Goal: Task Accomplishment & Management: Manage account settings

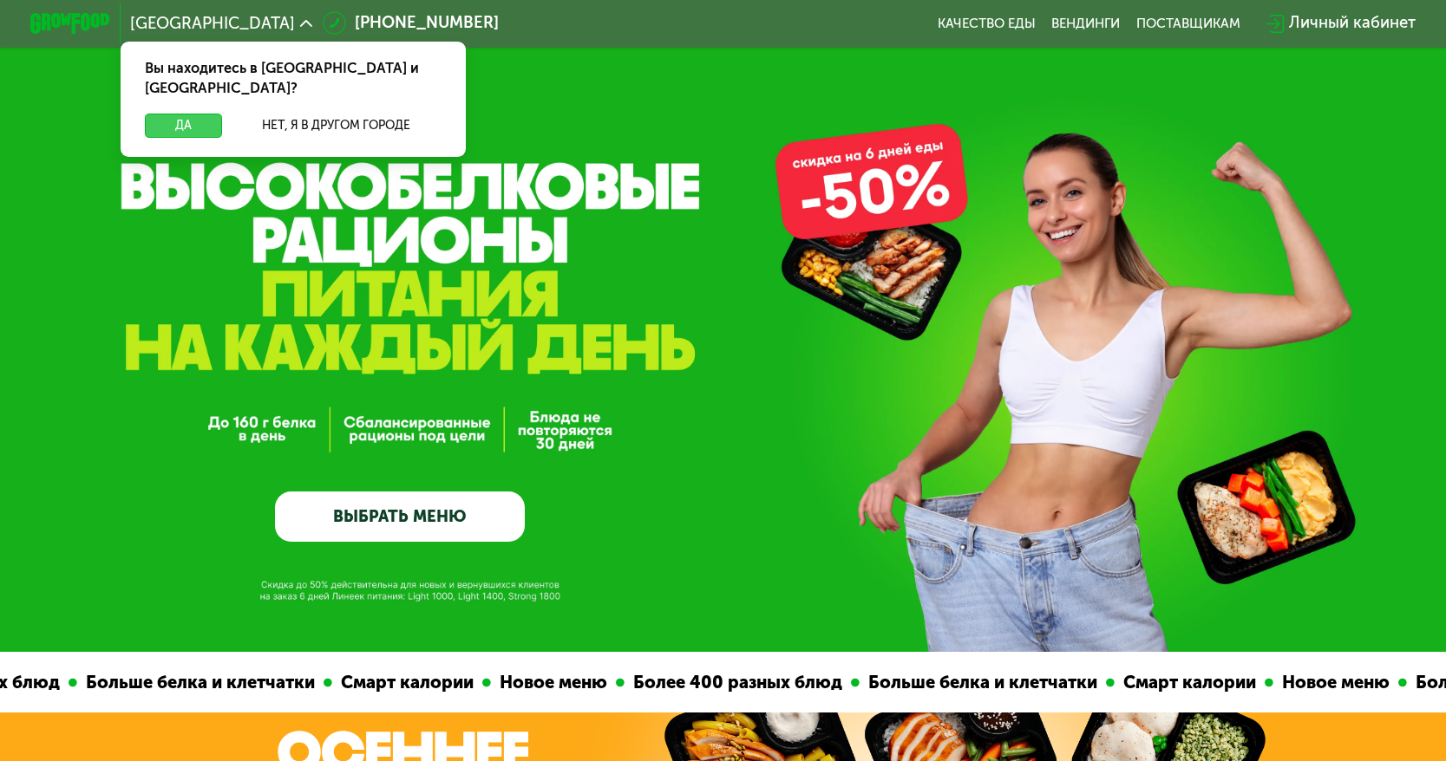
click at [192, 114] on button "Да" at bounding box center [183, 126] width 77 height 24
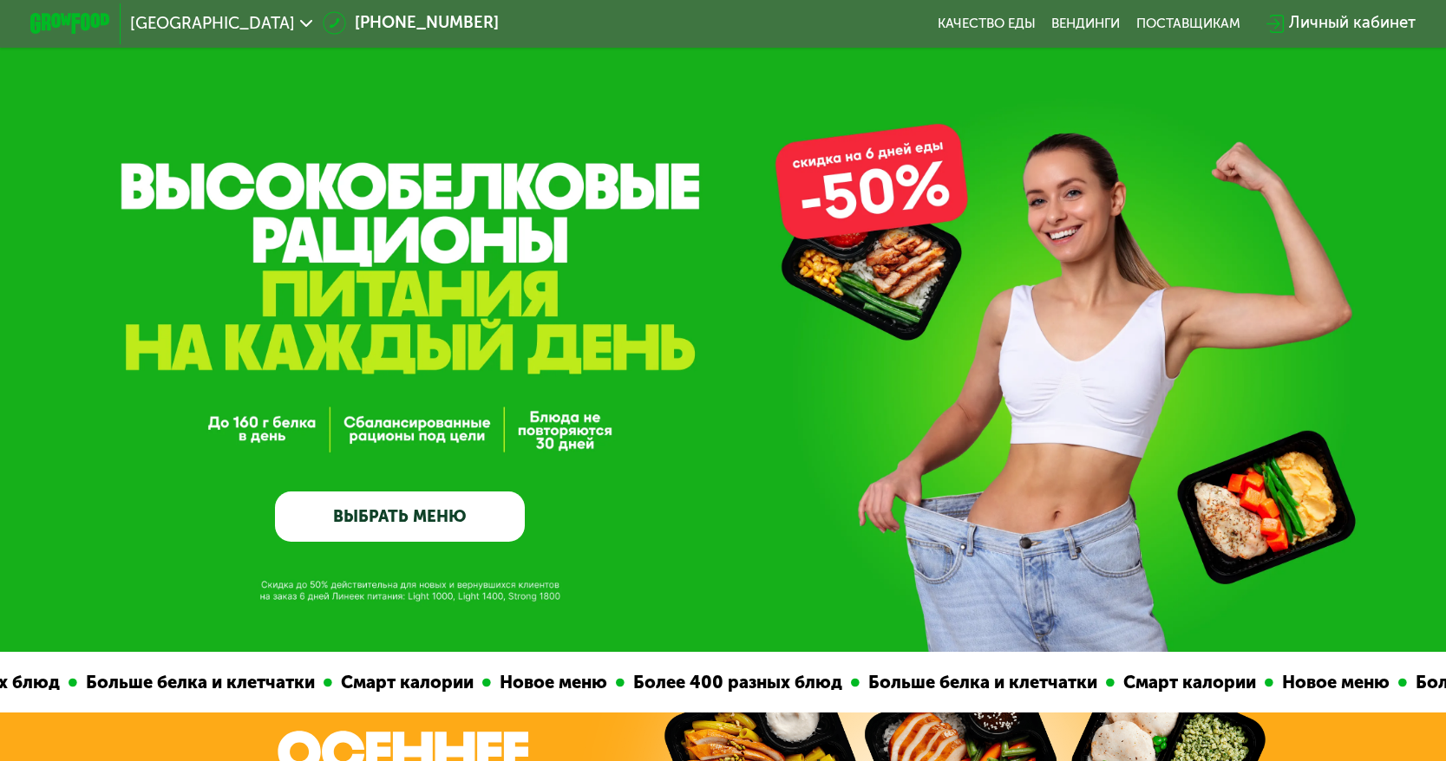
click at [1344, 23] on div "Личный кабинет" at bounding box center [1352, 23] width 127 height 24
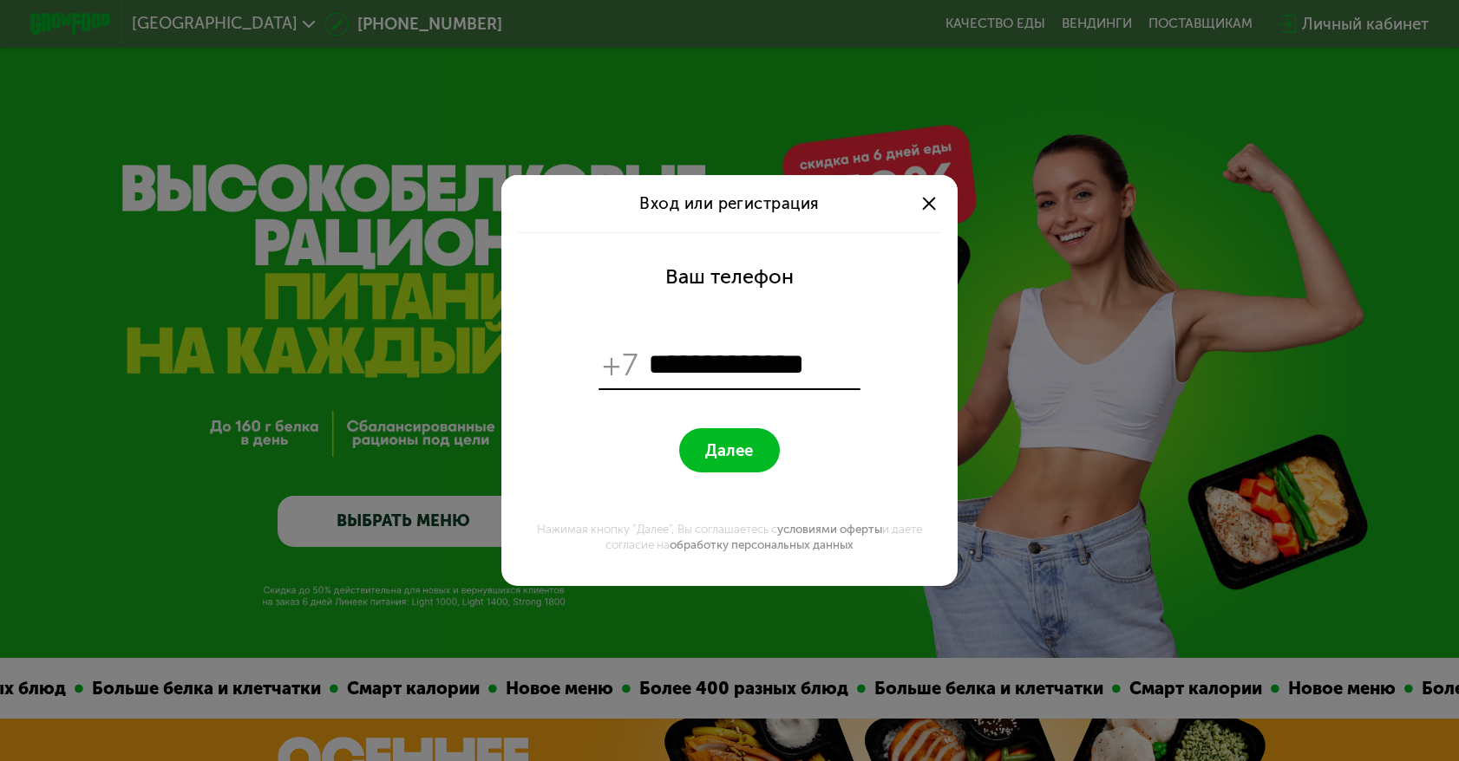
type input "**********"
click at [610, 457] on form "**********" at bounding box center [729, 409] width 432 height 354
click at [740, 460] on span "Далее" at bounding box center [729, 450] width 48 height 19
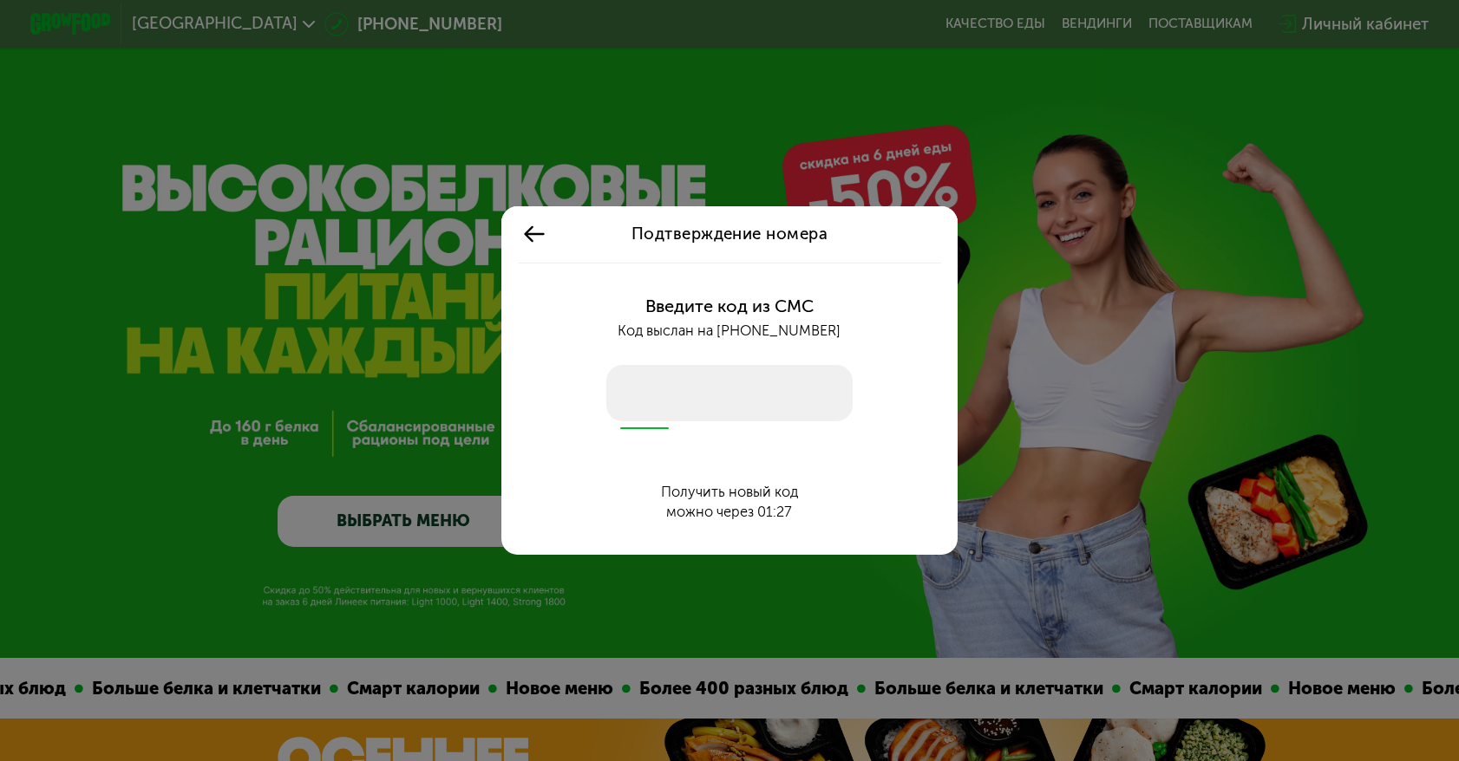
click at [649, 397] on input "number" at bounding box center [729, 393] width 247 height 56
type input "****"
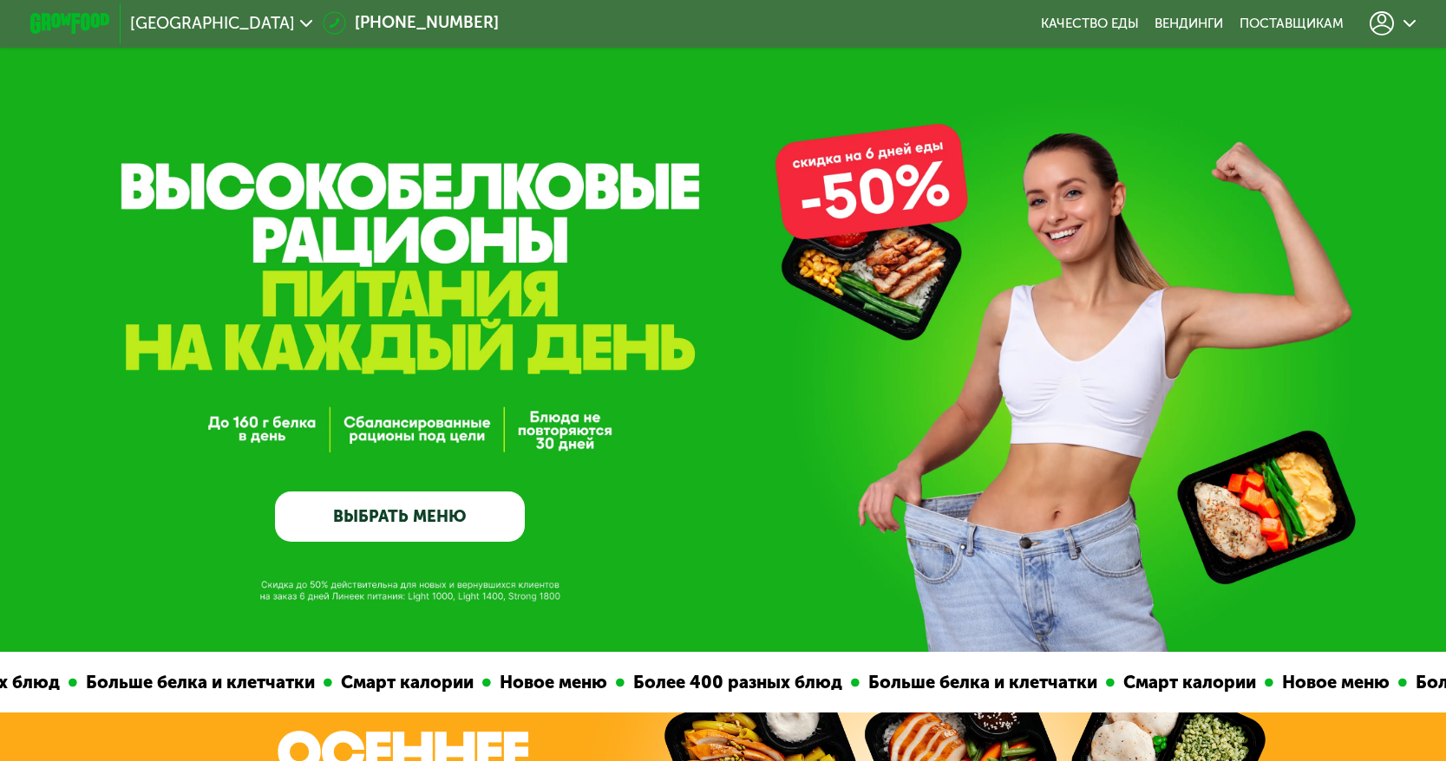
click at [1415, 25] on icon at bounding box center [1409, 23] width 12 height 12
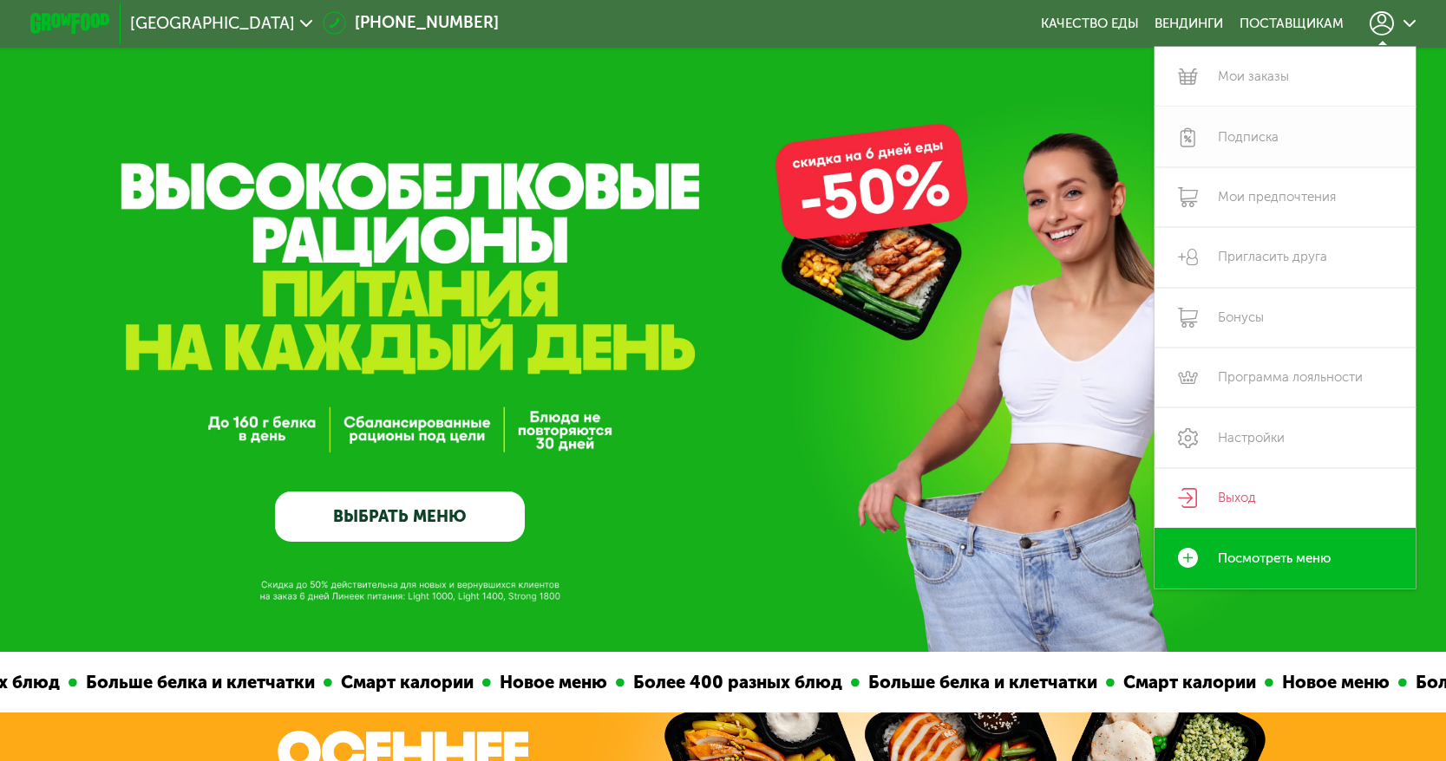
click at [1258, 135] on link "Подписка" at bounding box center [1284, 137] width 261 height 60
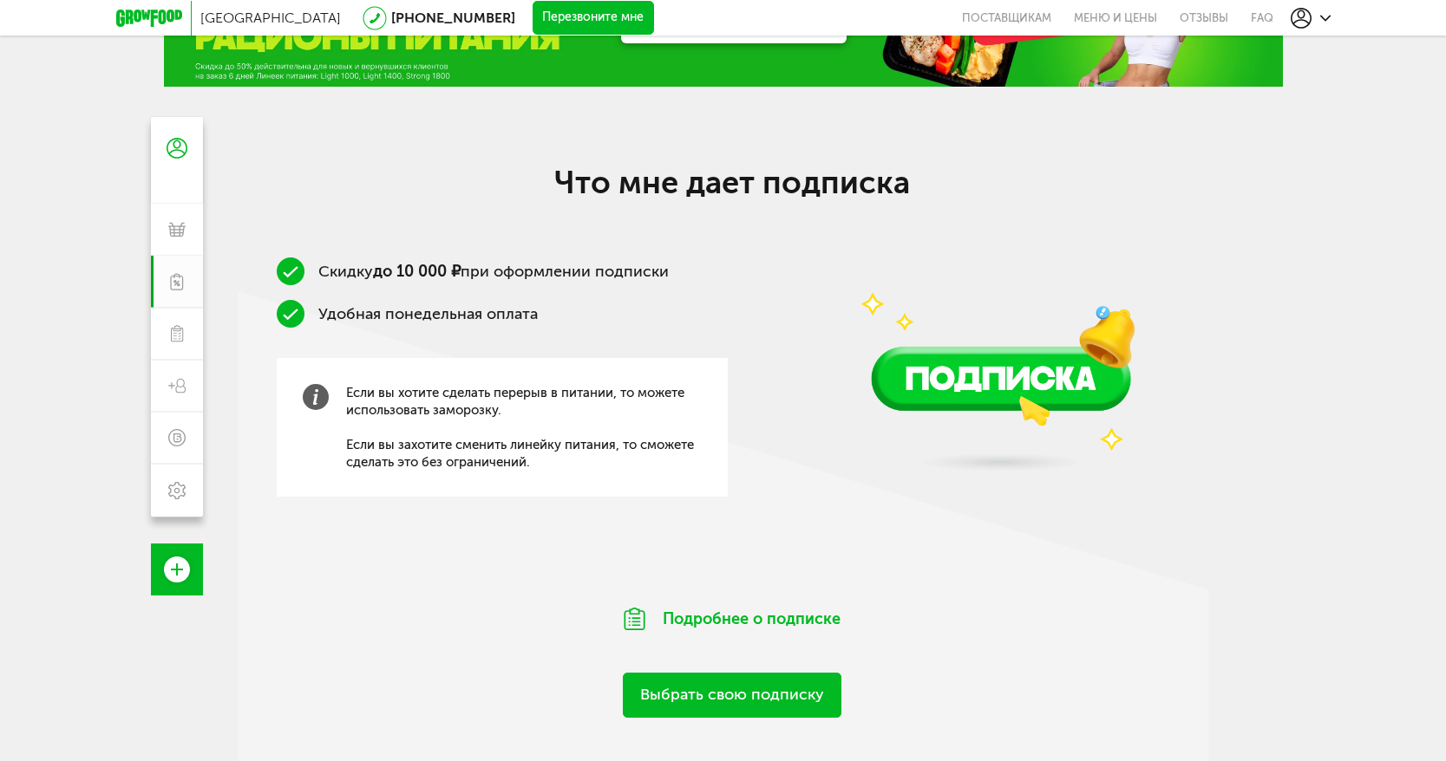
scroll to position [87, 0]
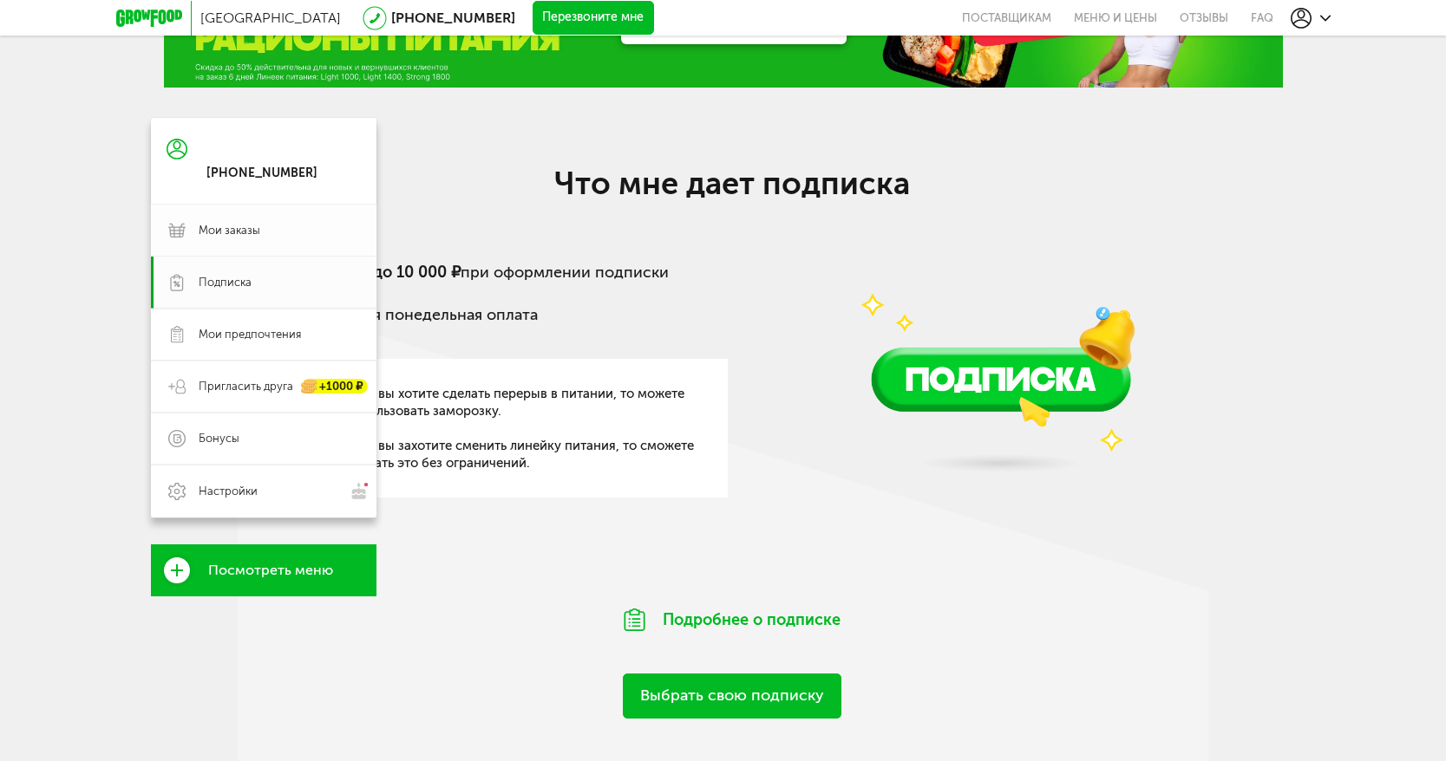
click at [188, 228] on link "Мои заказы" at bounding box center [263, 231] width 225 height 52
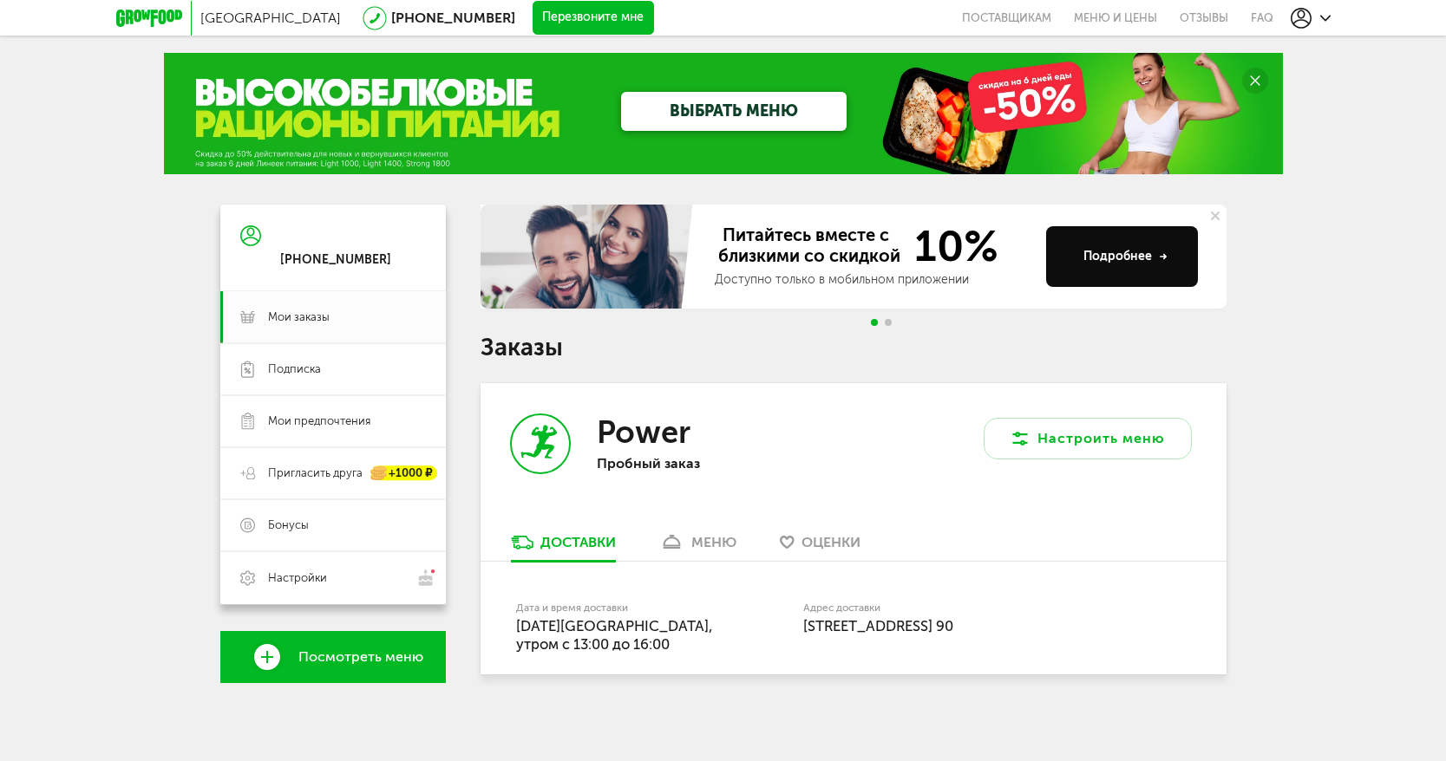
click at [679, 540] on icon at bounding box center [671, 542] width 25 height 15
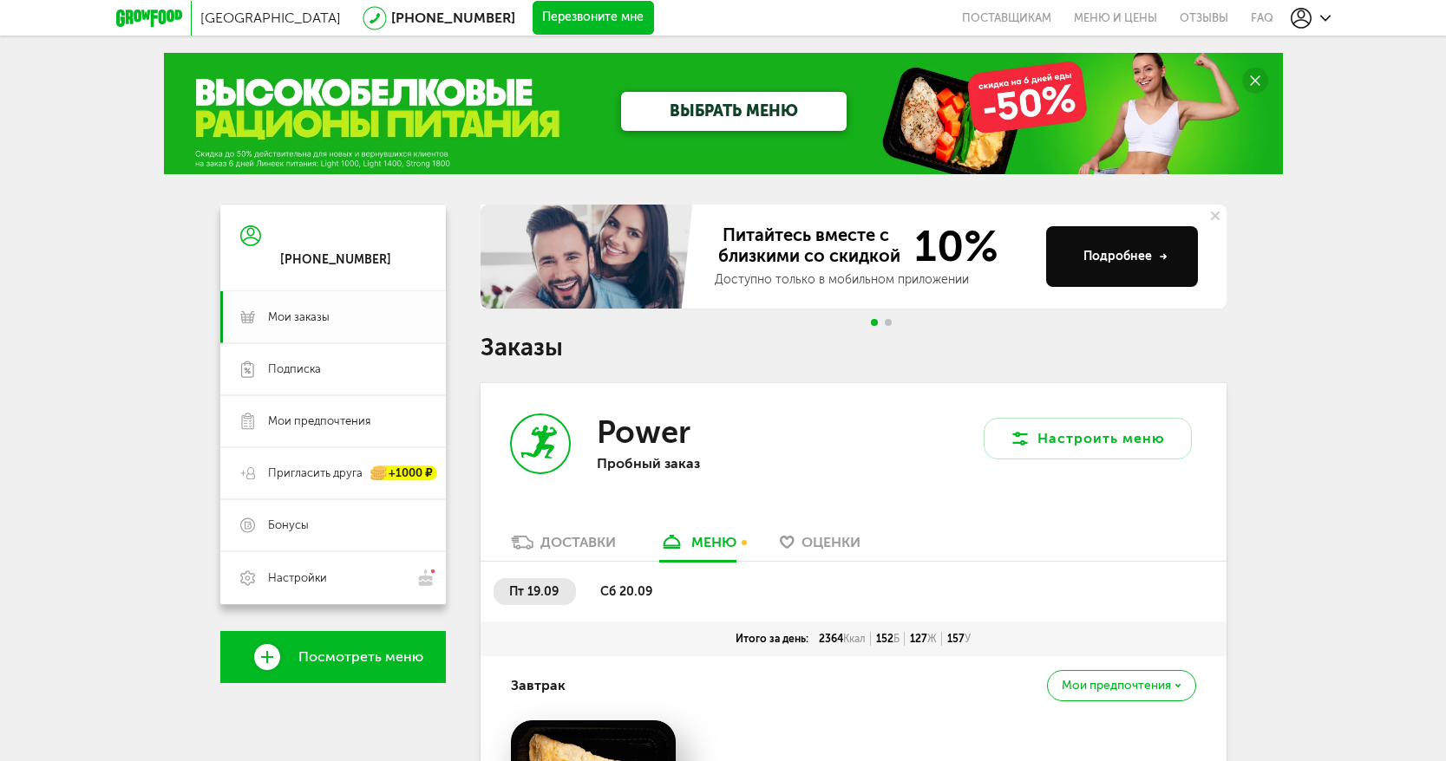
click at [321, 318] on span "Мои заказы" at bounding box center [299, 318] width 62 height 16
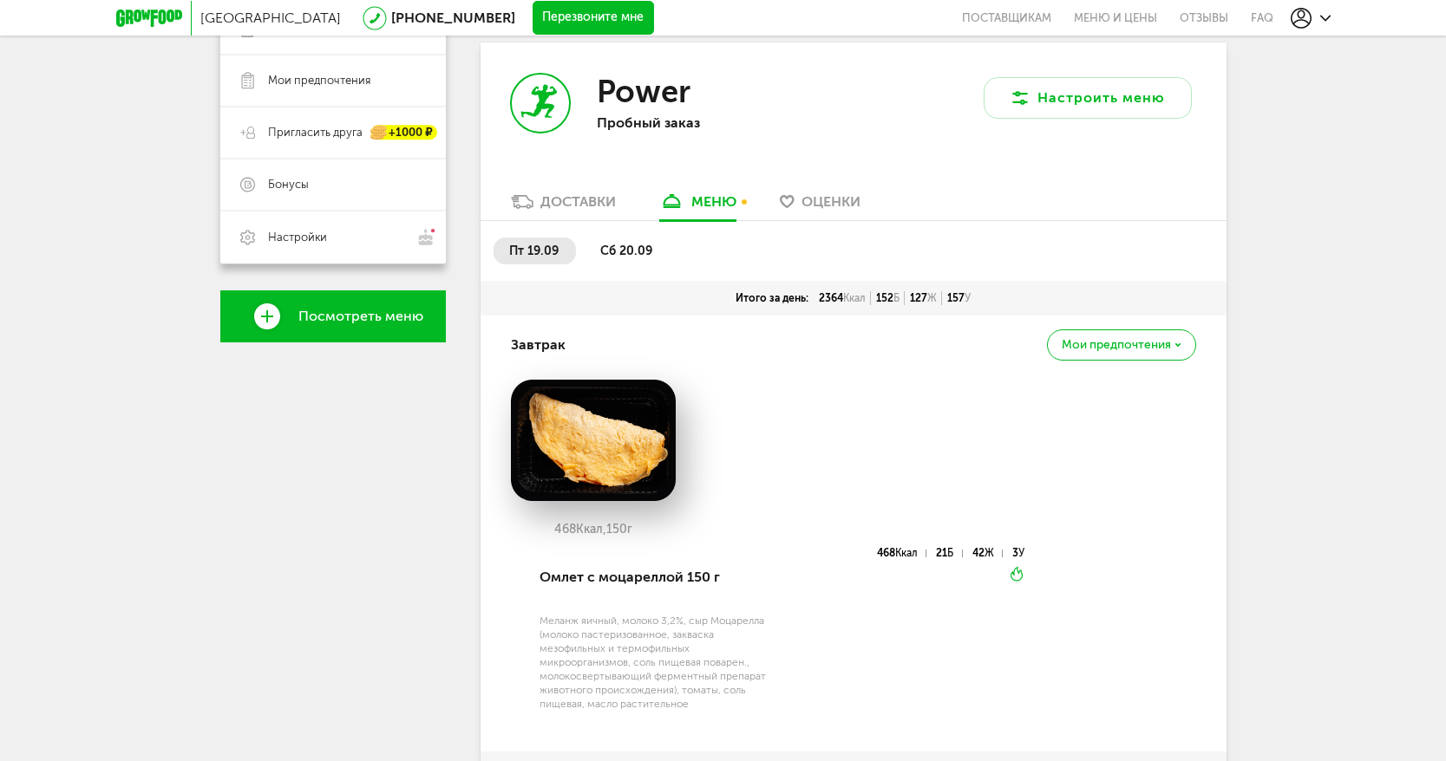
scroll to position [434, 0]
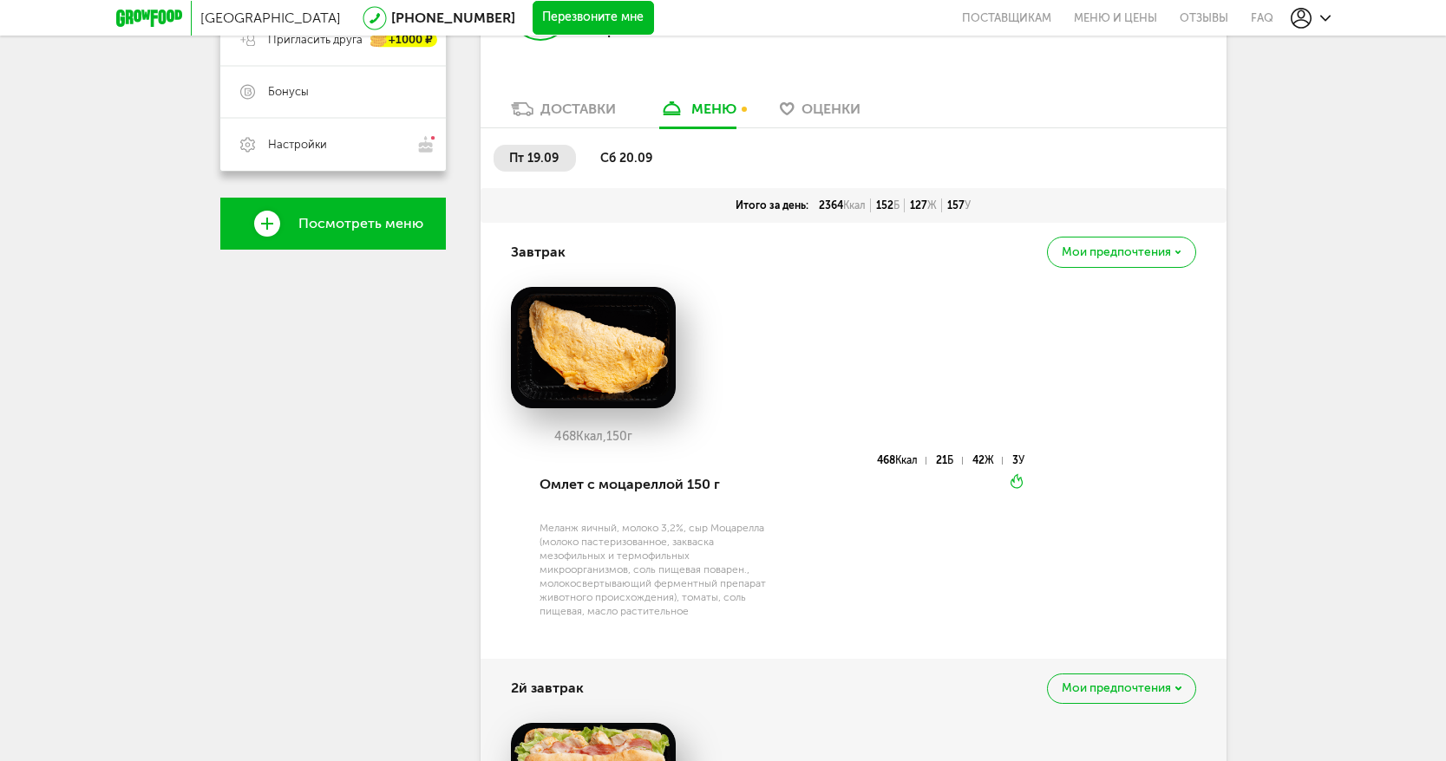
click at [558, 106] on div "Доставки" at bounding box center [577, 109] width 75 height 16
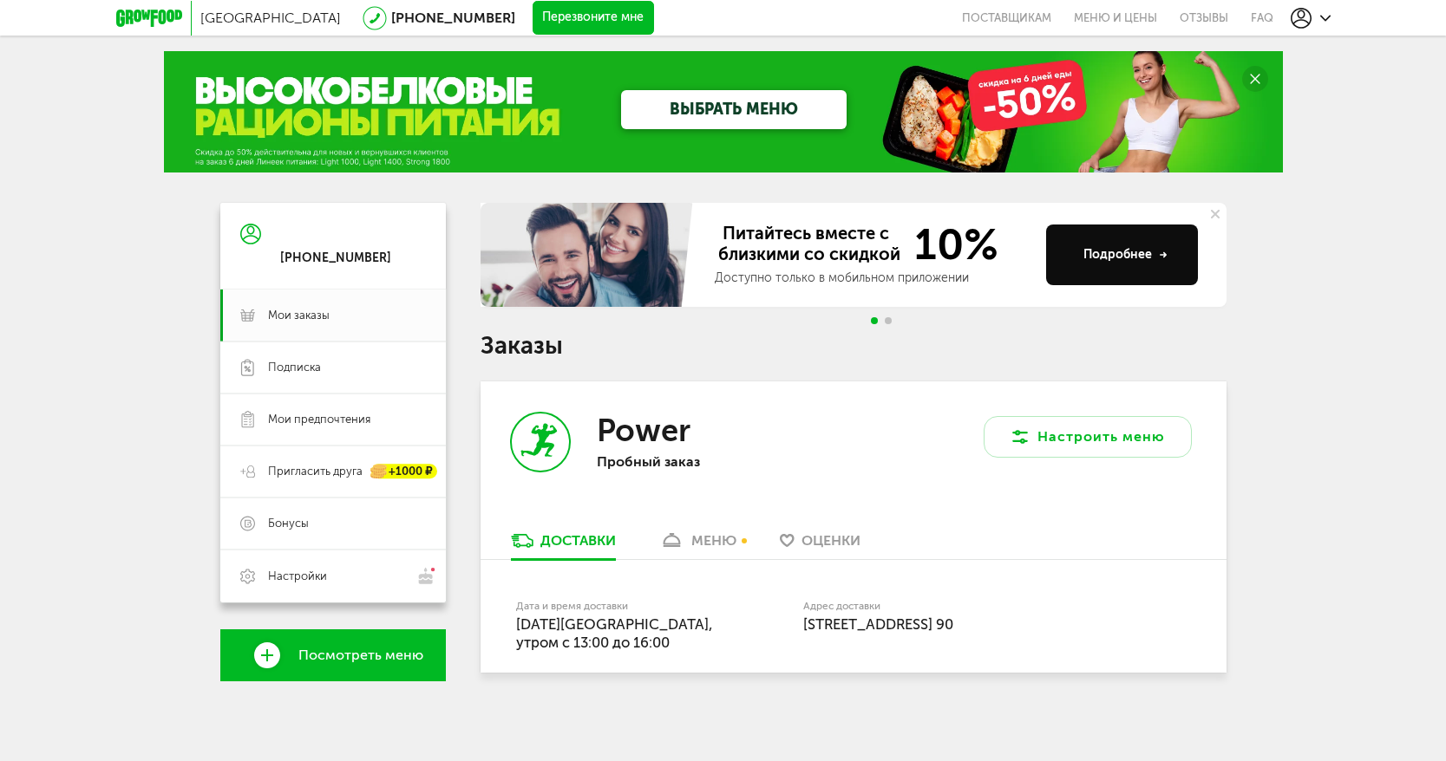
click at [741, 118] on link "ВЫБРАТЬ МЕНЮ" at bounding box center [733, 109] width 225 height 39
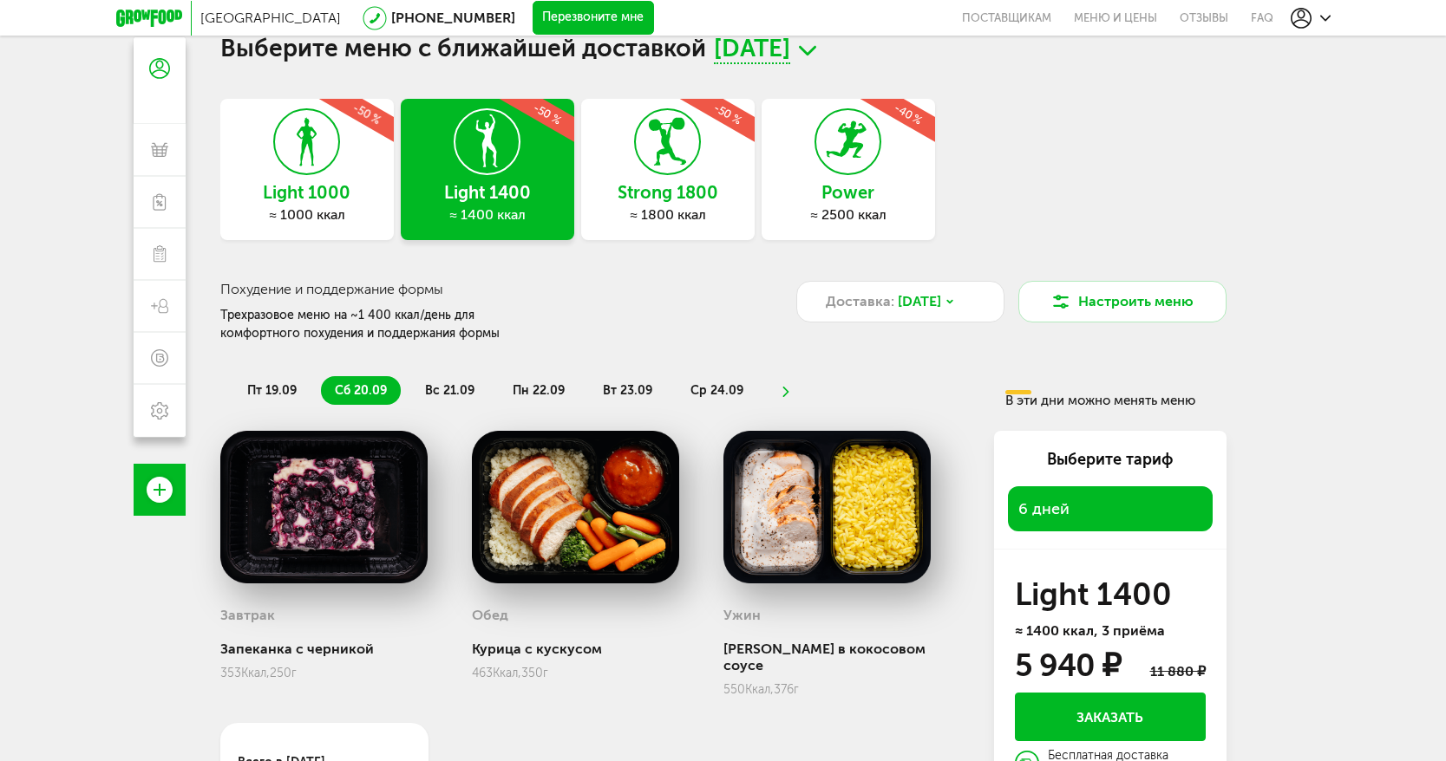
scroll to position [87, 0]
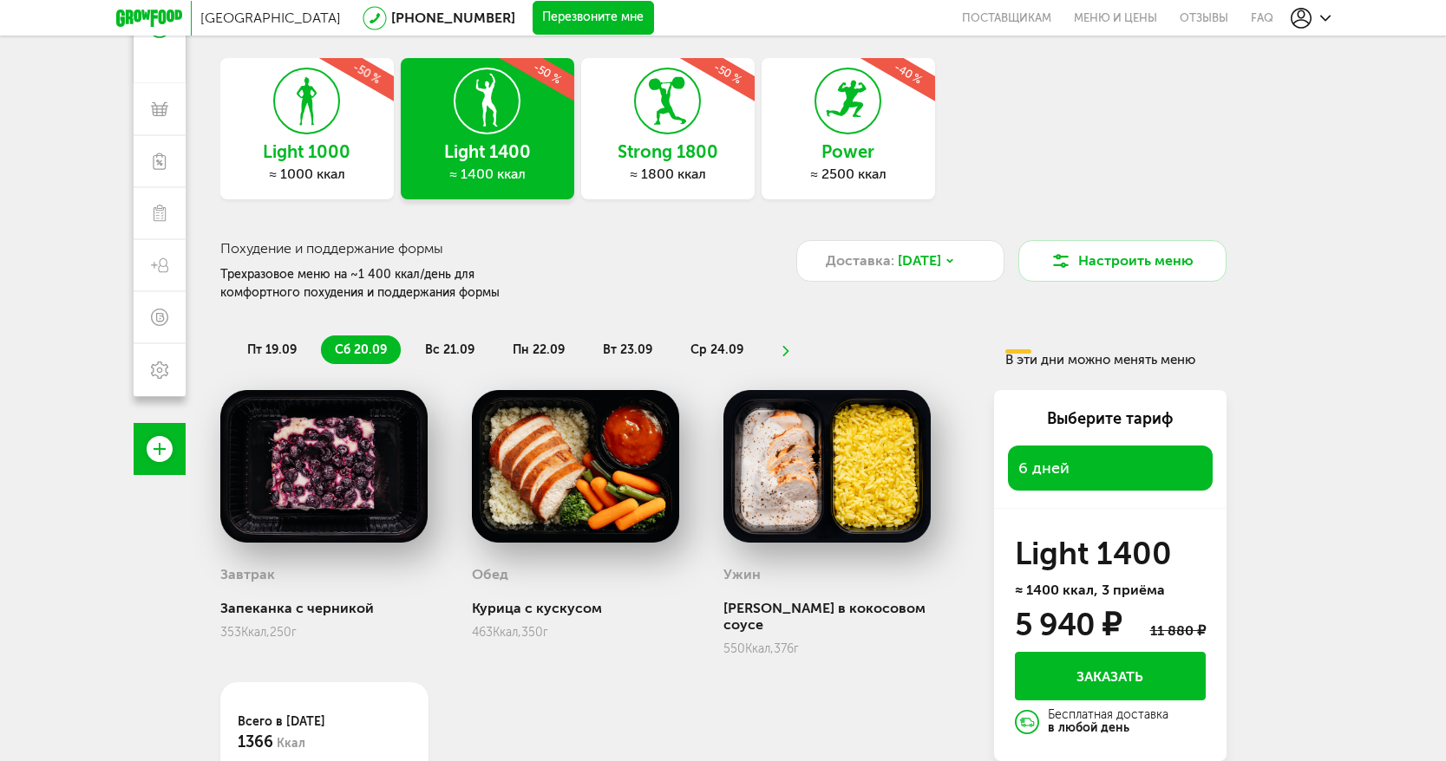
click at [833, 138] on div "Power ≈ 2500 ккал -40 %" at bounding box center [847, 128] width 173 height 141
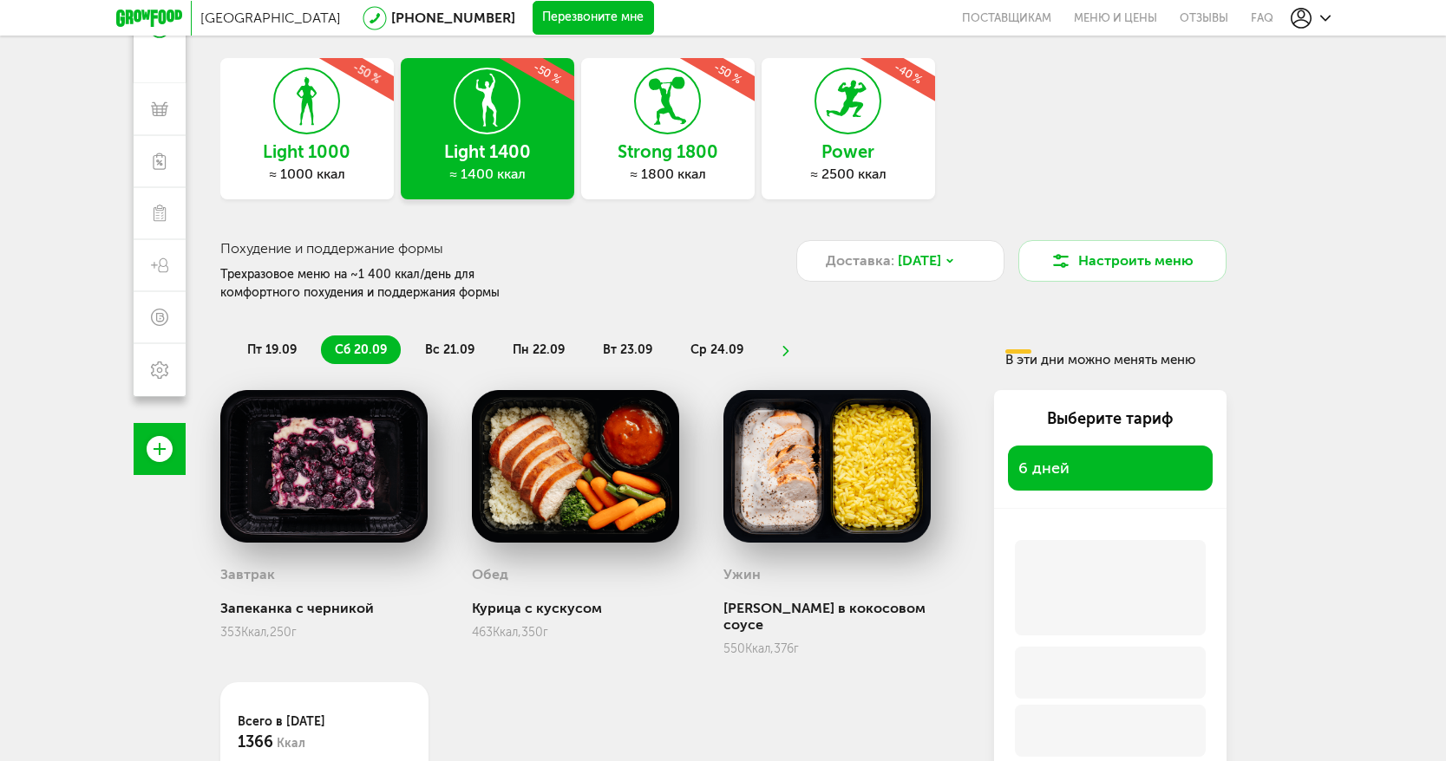
click at [706, 130] on div "Strong 1800 ≈ 1800 ккал -50 %" at bounding box center [667, 128] width 173 height 141
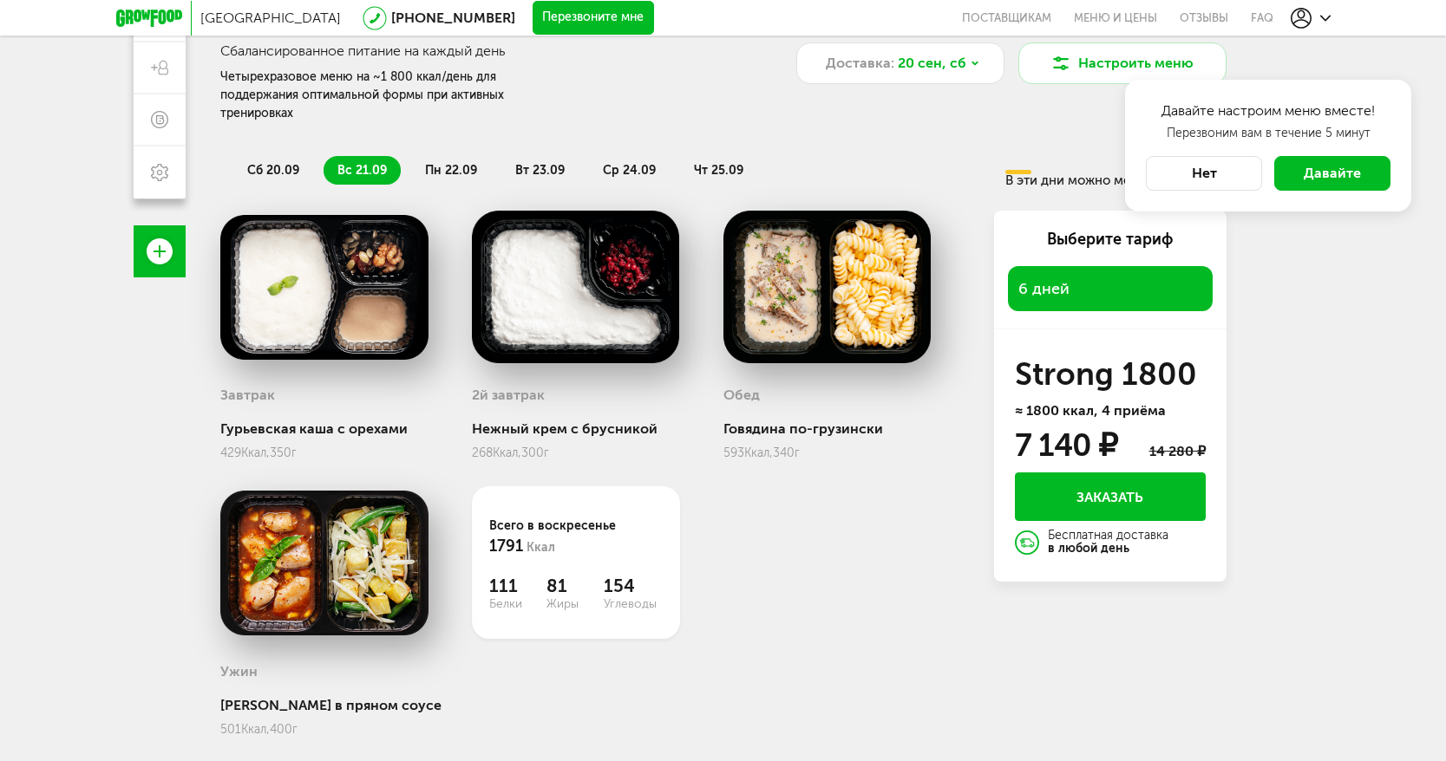
scroll to position [297, 0]
